Goal: Transaction & Acquisition: Purchase product/service

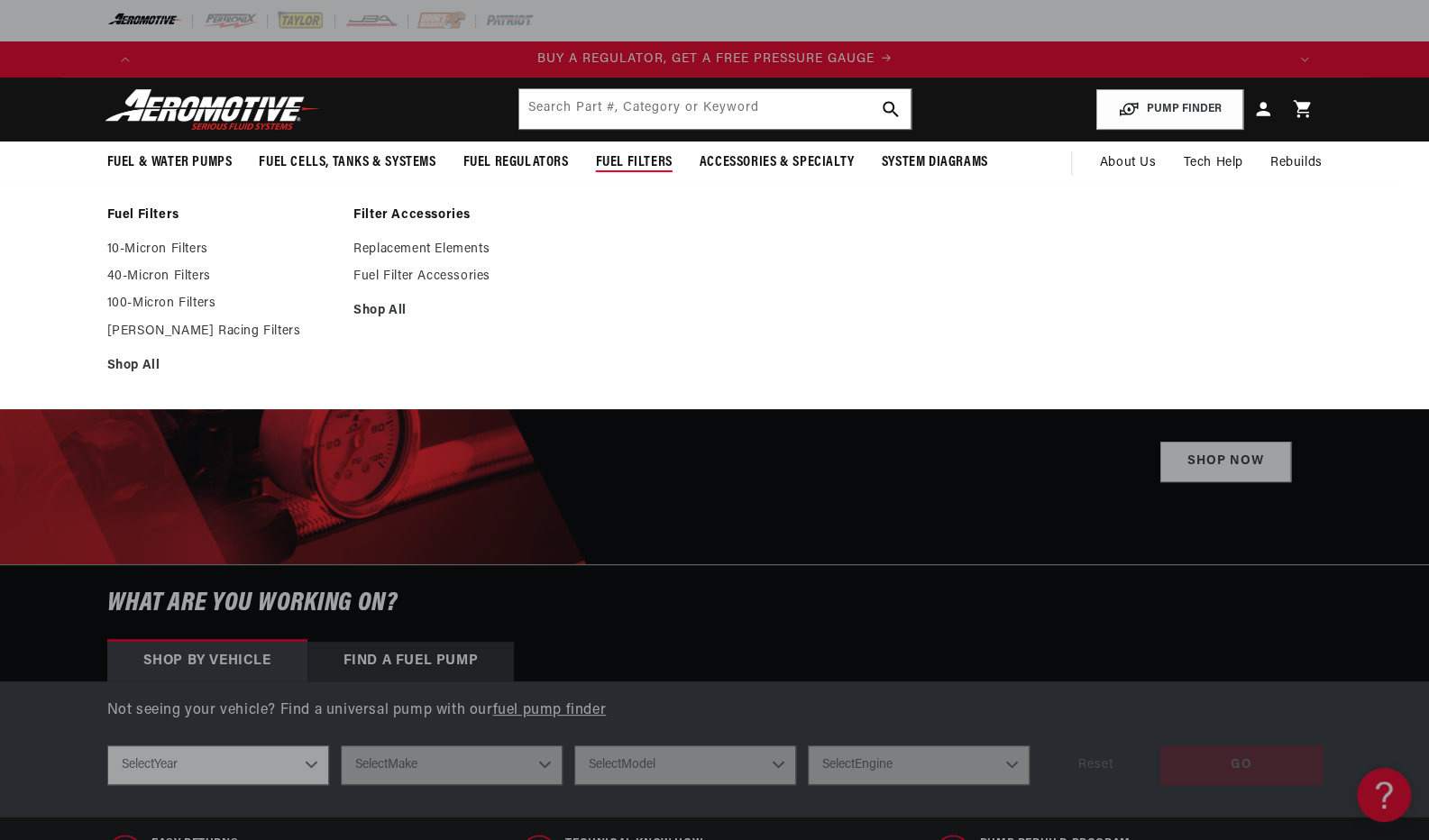
click at [646, 157] on span "Fuel Filters" at bounding box center [633, 162] width 77 height 19
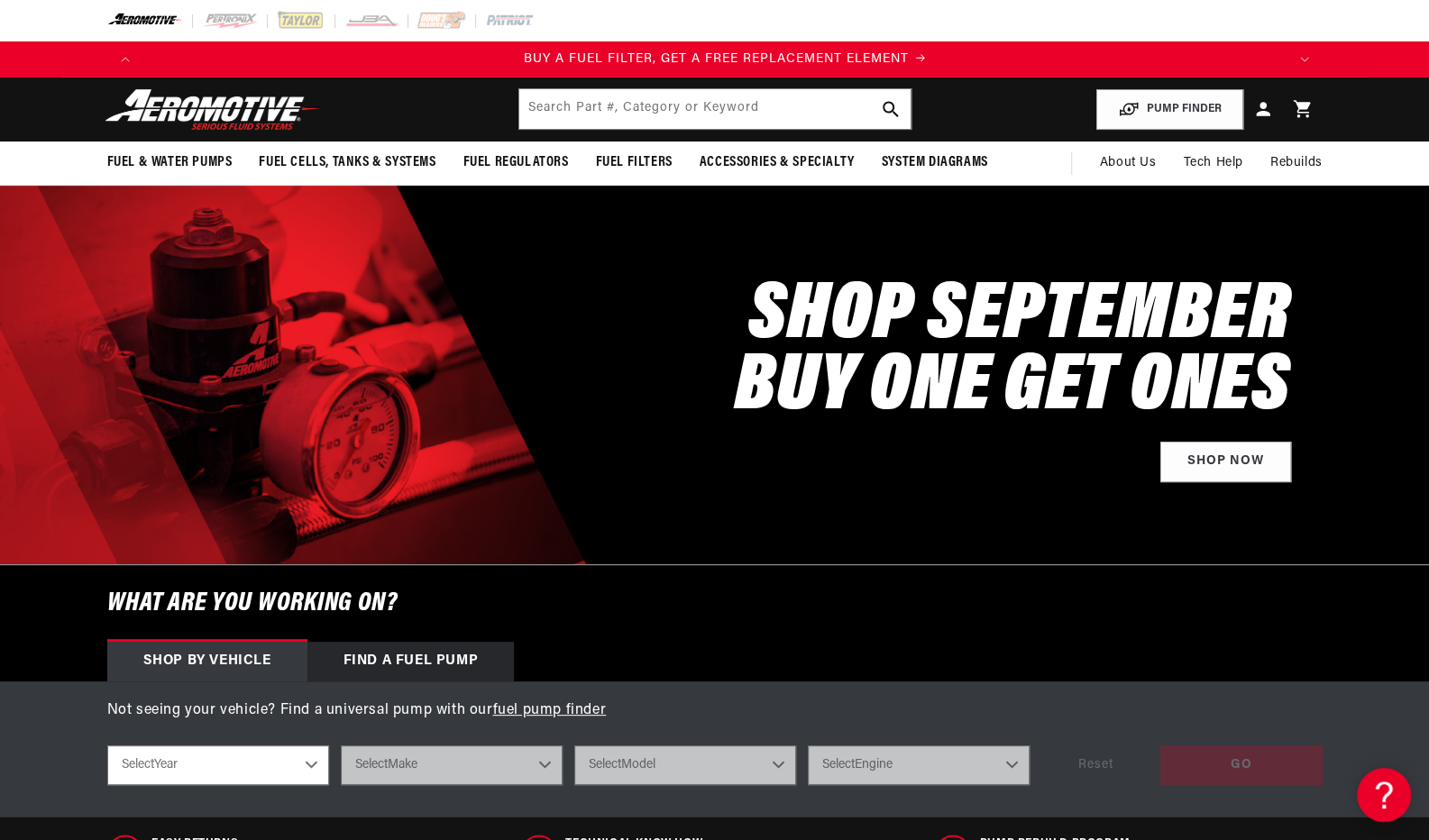
scroll to position [0, 1143]
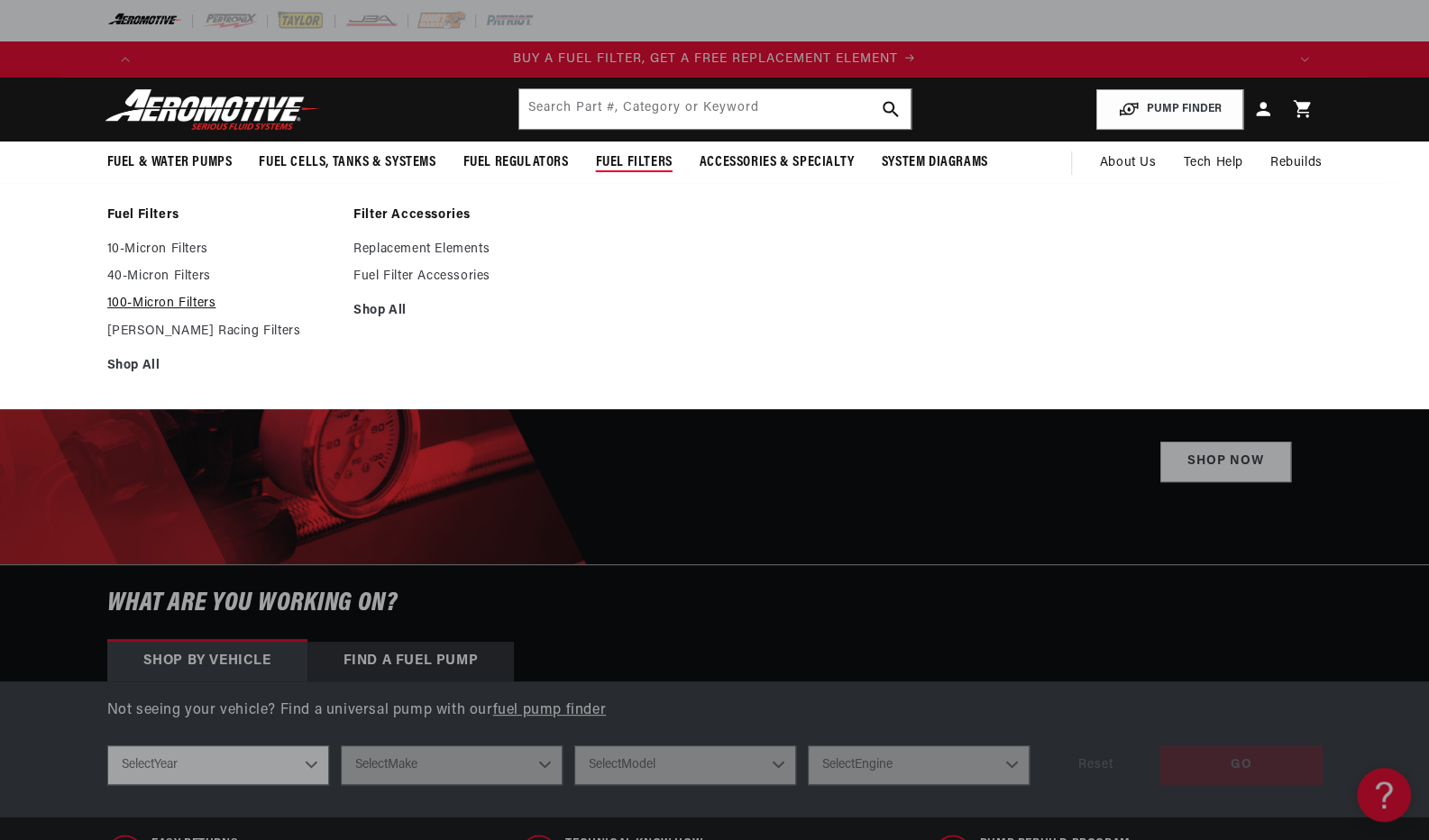
click at [166, 298] on link "100-Micron Filters" at bounding box center [221, 304] width 229 height 17
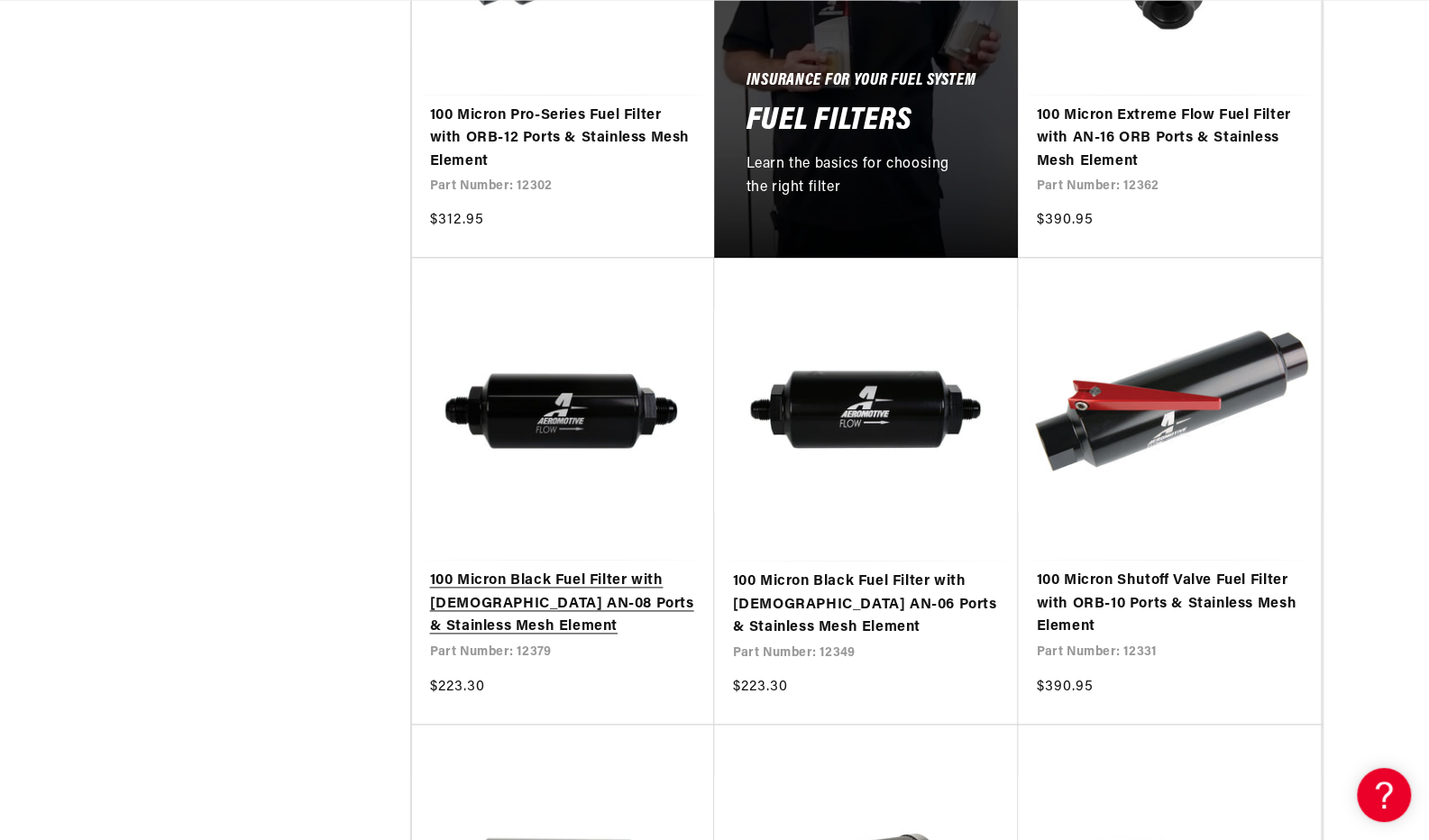
click at [535, 570] on link "100 Micron Black Fuel Filter with Male AN-08 Ports & Stainless Mesh Element" at bounding box center [563, 604] width 267 height 69
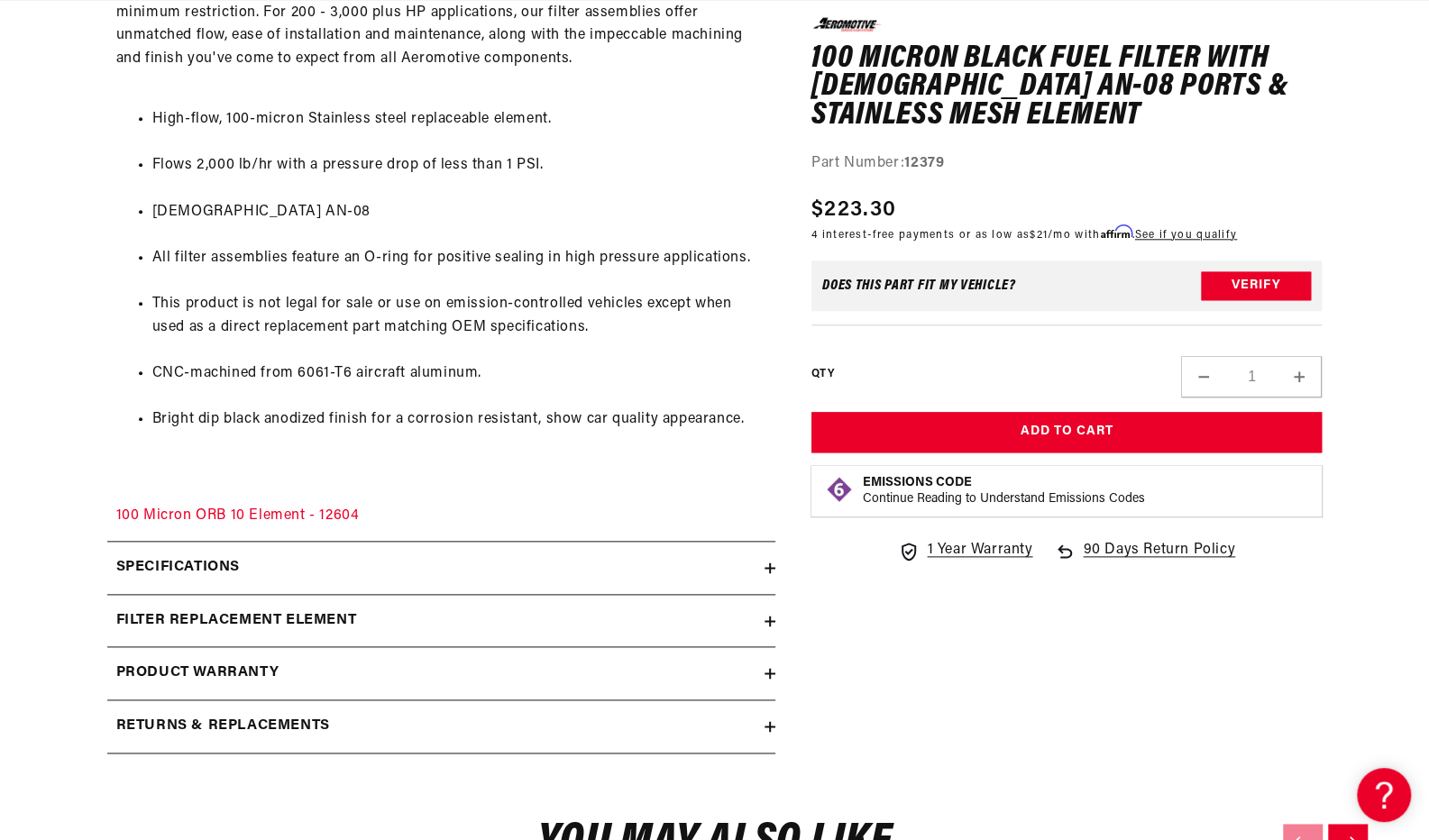
click at [766, 570] on icon at bounding box center [770, 568] width 11 height 11
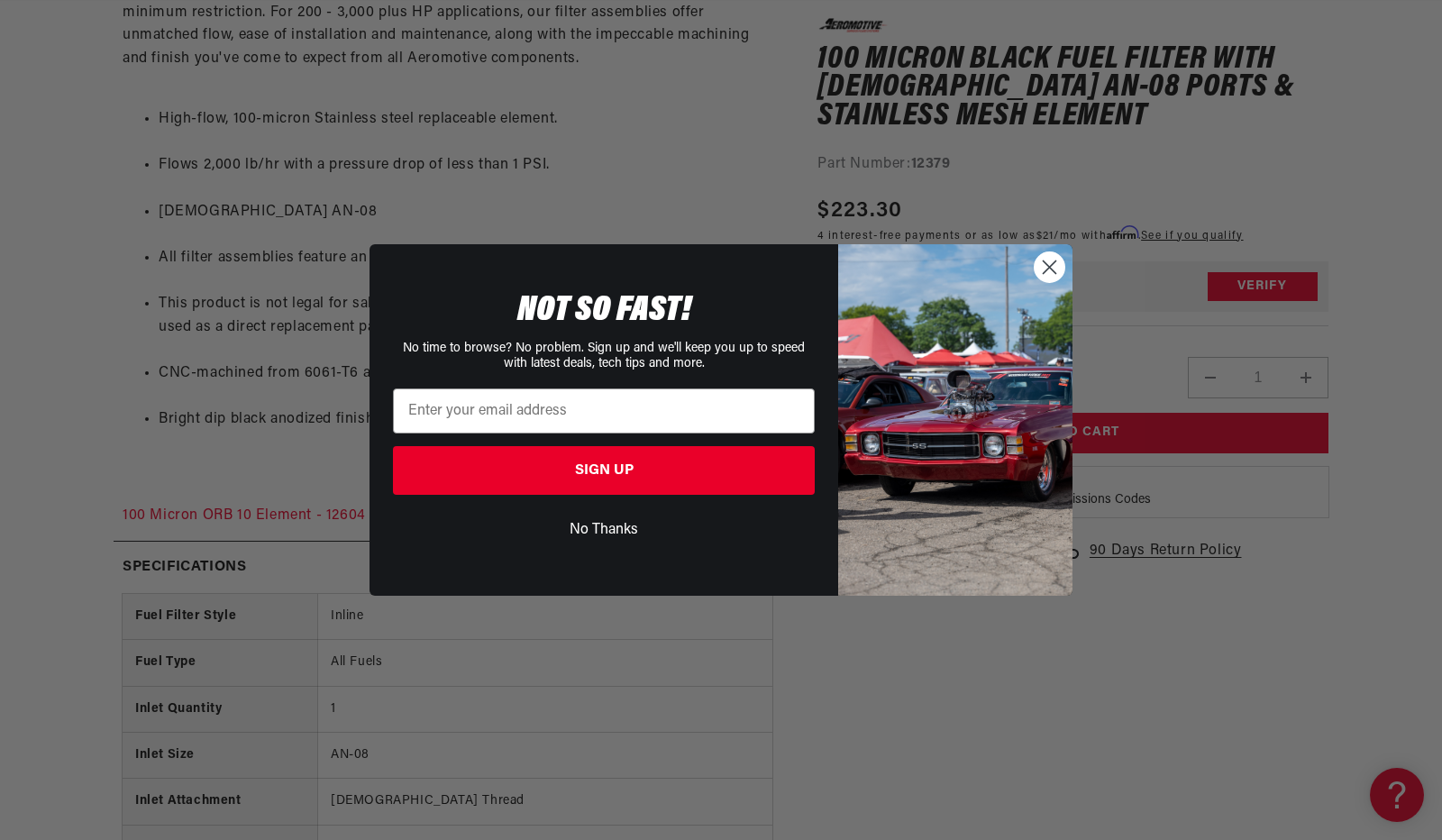
click at [1054, 270] on circle "Close dialog" at bounding box center [1049, 267] width 30 height 30
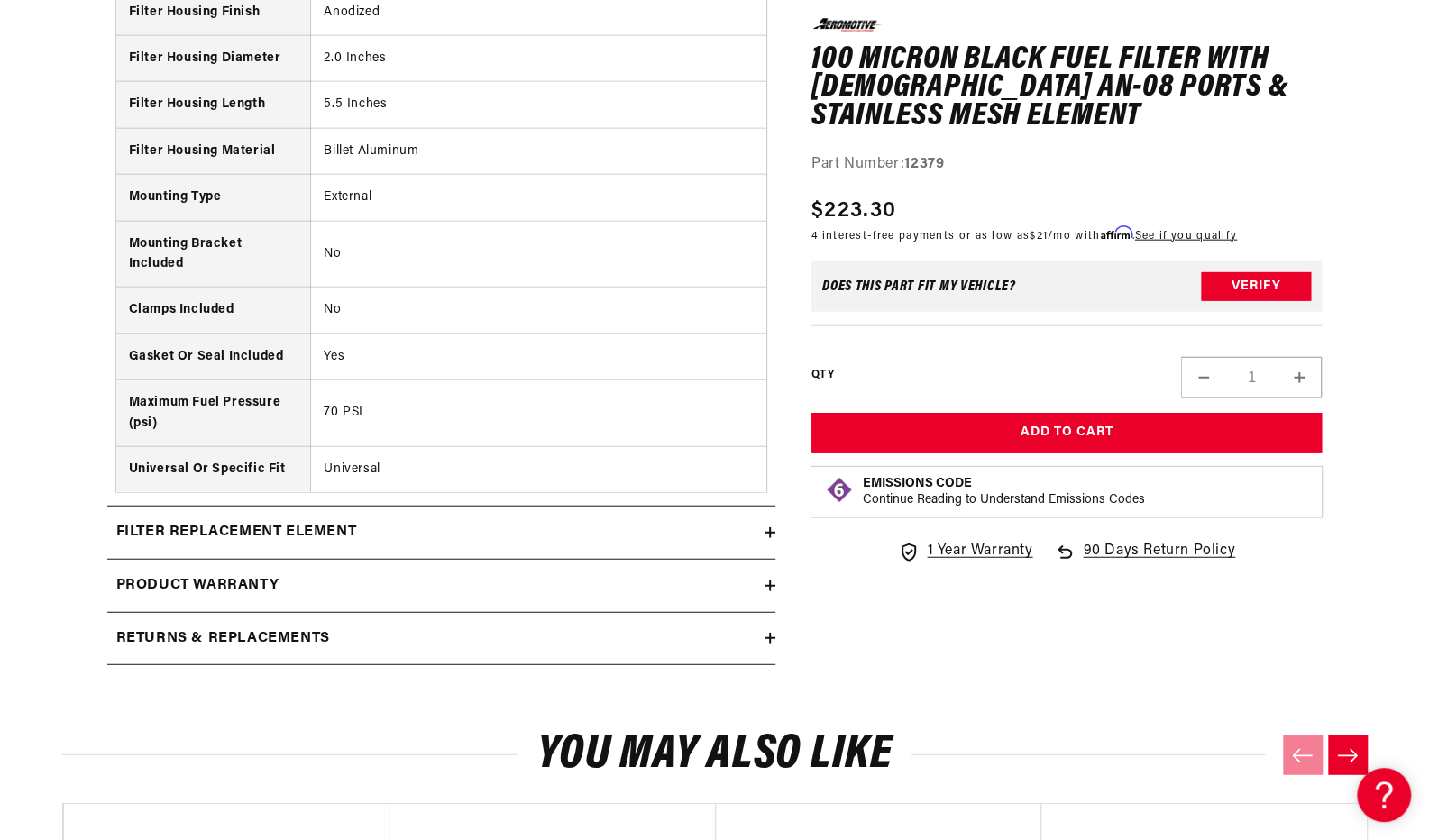
click at [765, 527] on icon at bounding box center [770, 533] width 11 height 11
